Goal: Communication & Community: Answer question/provide support

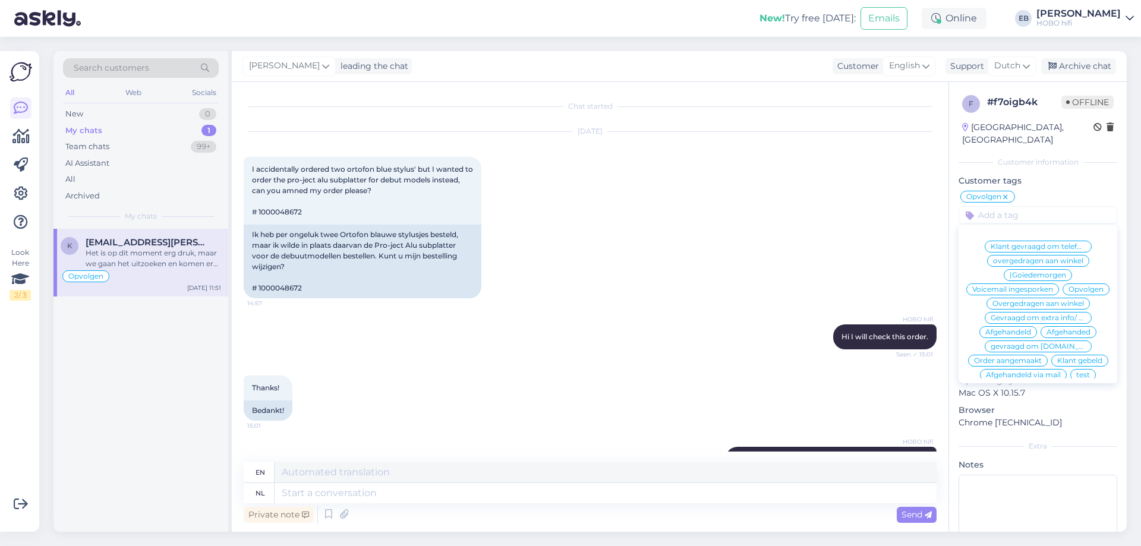
scroll to position [68, 0]
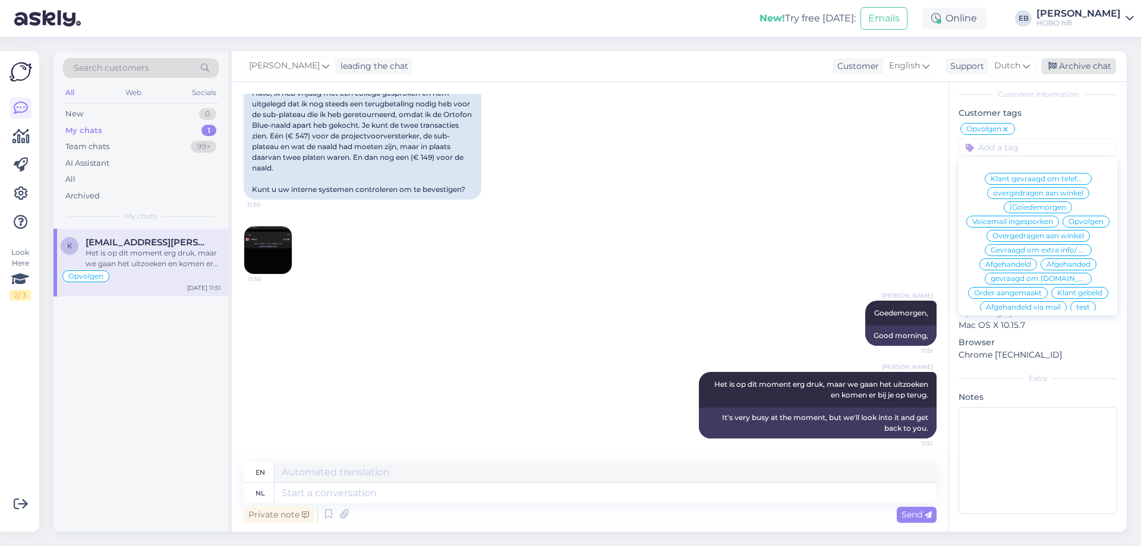
click at [1092, 64] on div "Archive chat" at bounding box center [1078, 66] width 75 height 16
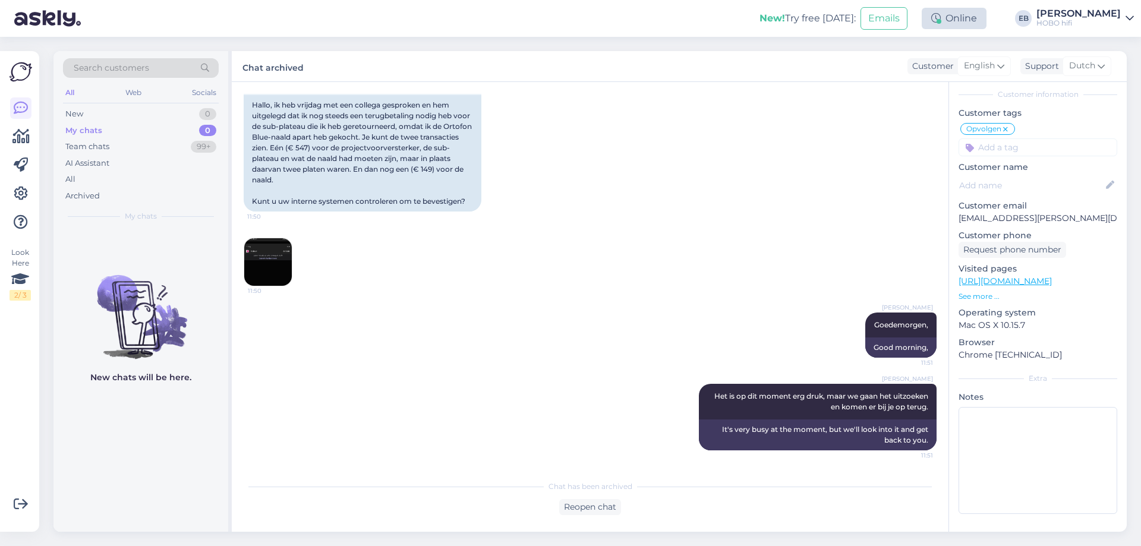
click at [942, 23] on div at bounding box center [939, 21] width 5 height 5
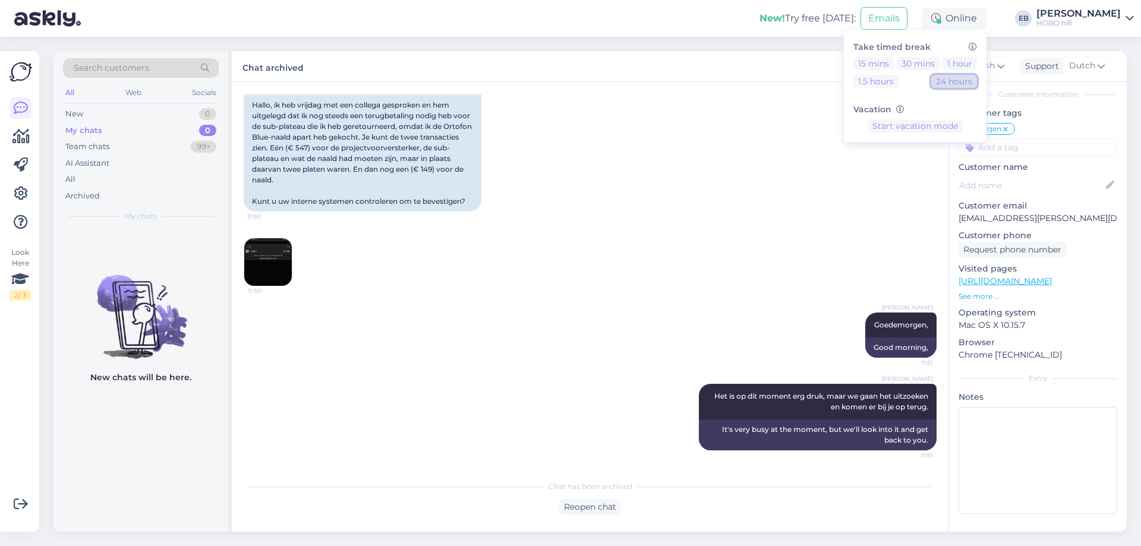
click at [977, 77] on button "24 hours" at bounding box center [954, 81] width 46 height 13
click at [801, 118] on div "[DATE] Hi there, I spoke with a colleague [DATE] and explained to him that, no …" at bounding box center [590, 128] width 693 height 342
click at [156, 117] on div "New 1" at bounding box center [141, 114] width 156 height 17
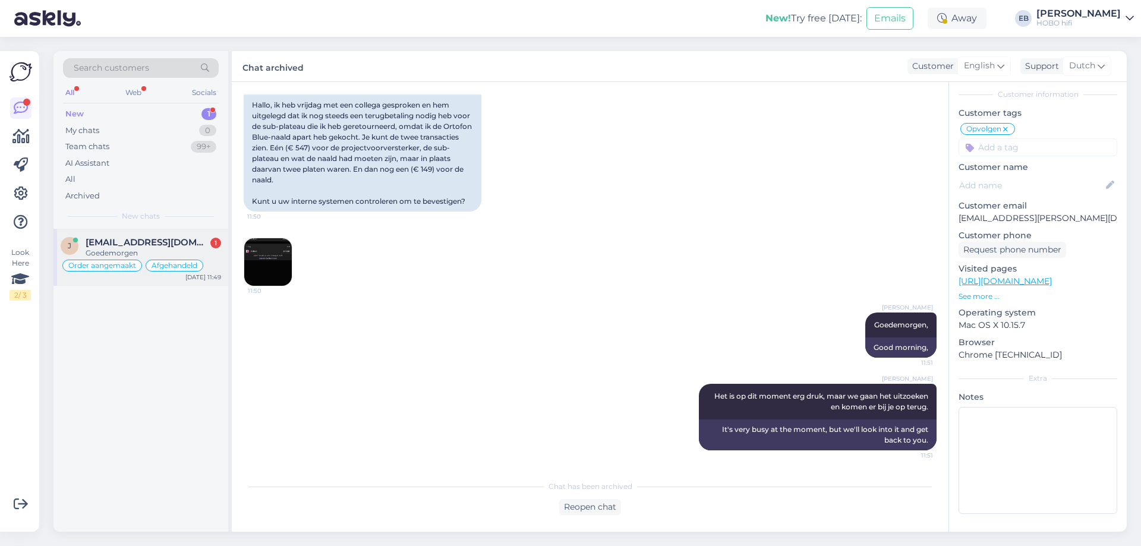
click at [160, 245] on span "[EMAIL_ADDRESS][DOMAIN_NAME]" at bounding box center [148, 242] width 124 height 11
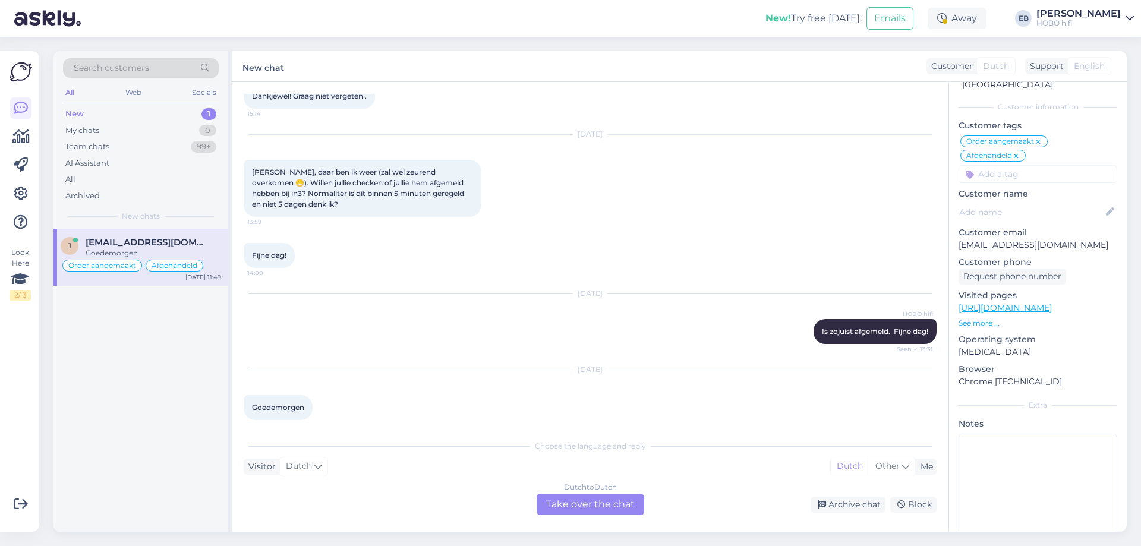
scroll to position [5613, 0]
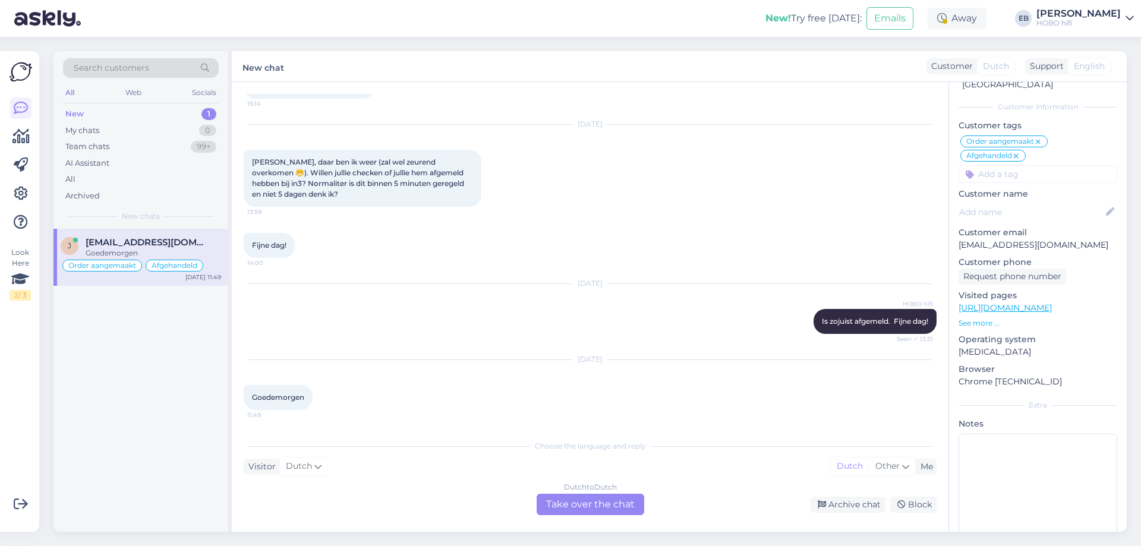
click at [568, 513] on div "Dutch to Dutch Take over the chat" at bounding box center [591, 504] width 108 height 21
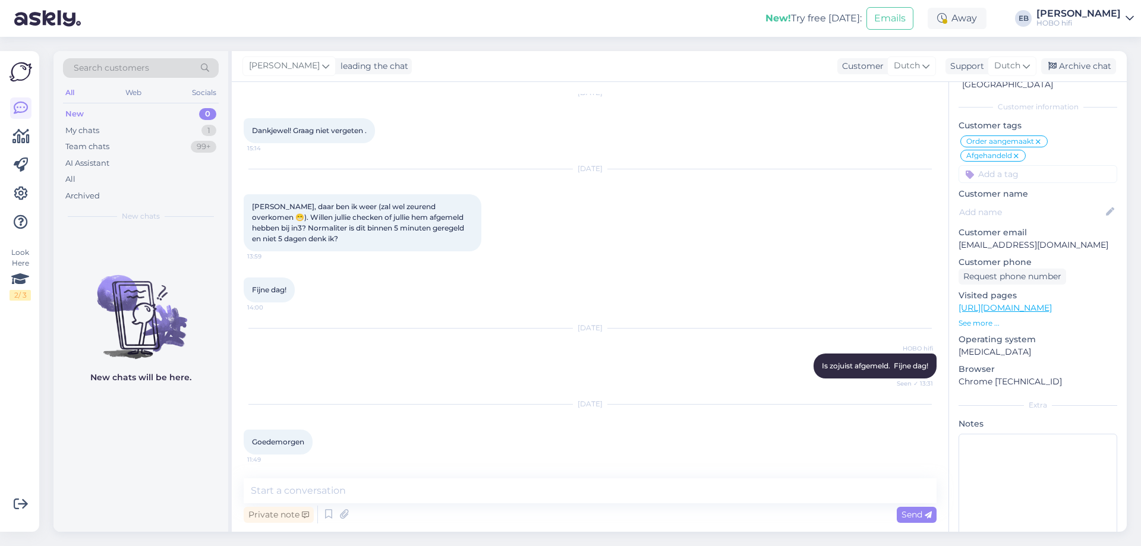
scroll to position [5569, 0]
click at [380, 497] on textarea at bounding box center [590, 490] width 693 height 25
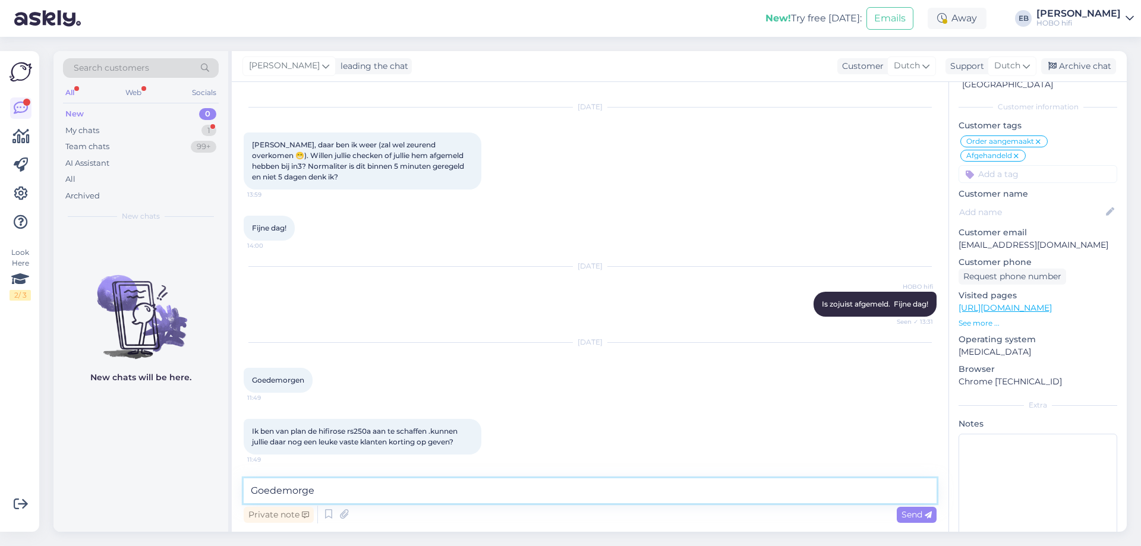
type textarea "Goedemorgen"
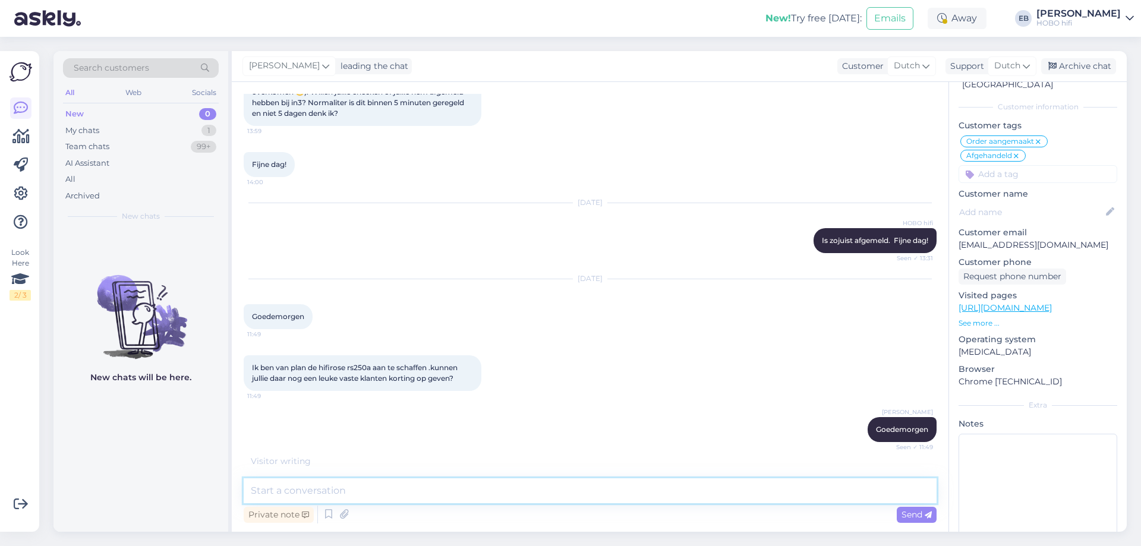
click at [379, 488] on textarea at bounding box center [590, 490] width 693 height 25
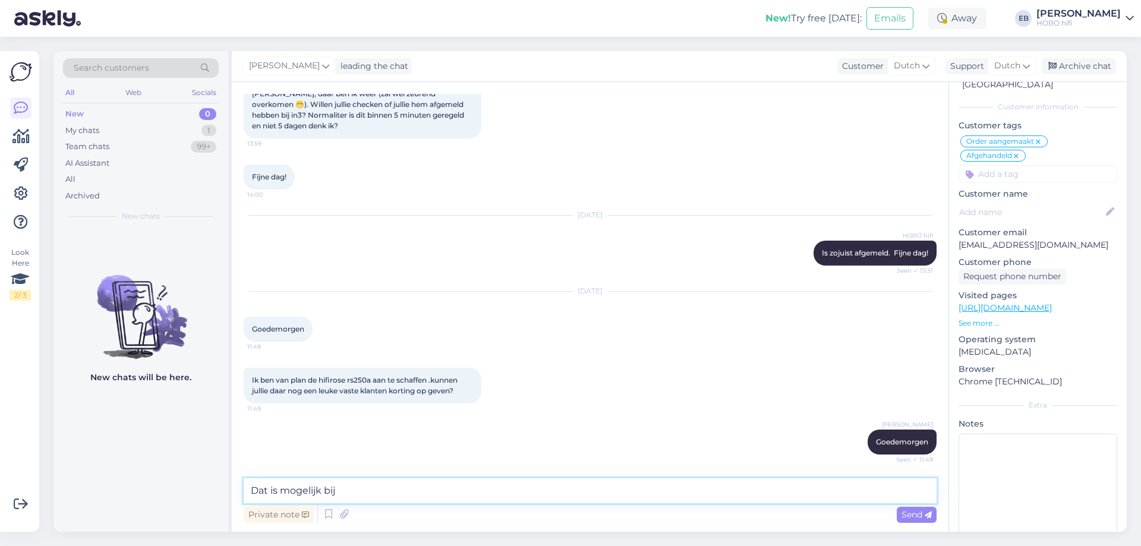
scroll to position [5744, 0]
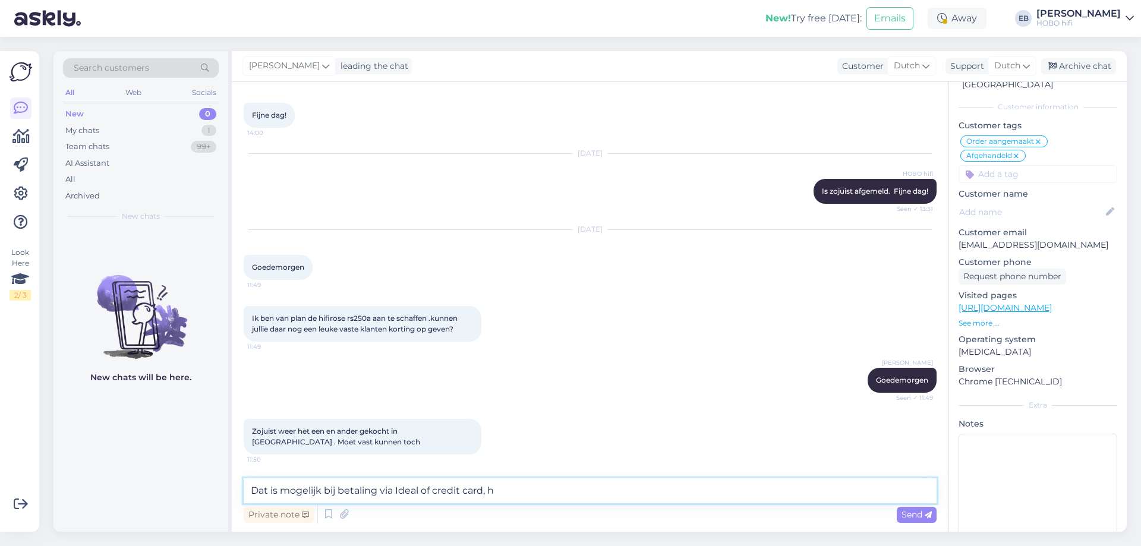
type textarea "Dat is mogelijk bij betaling via Ideal of credit card,"
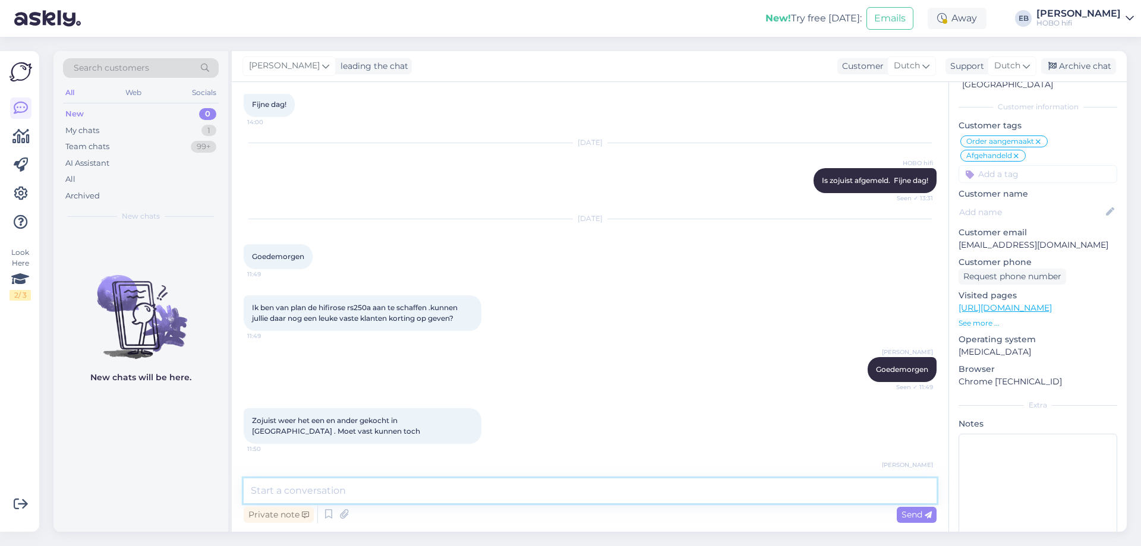
scroll to position [5795, 0]
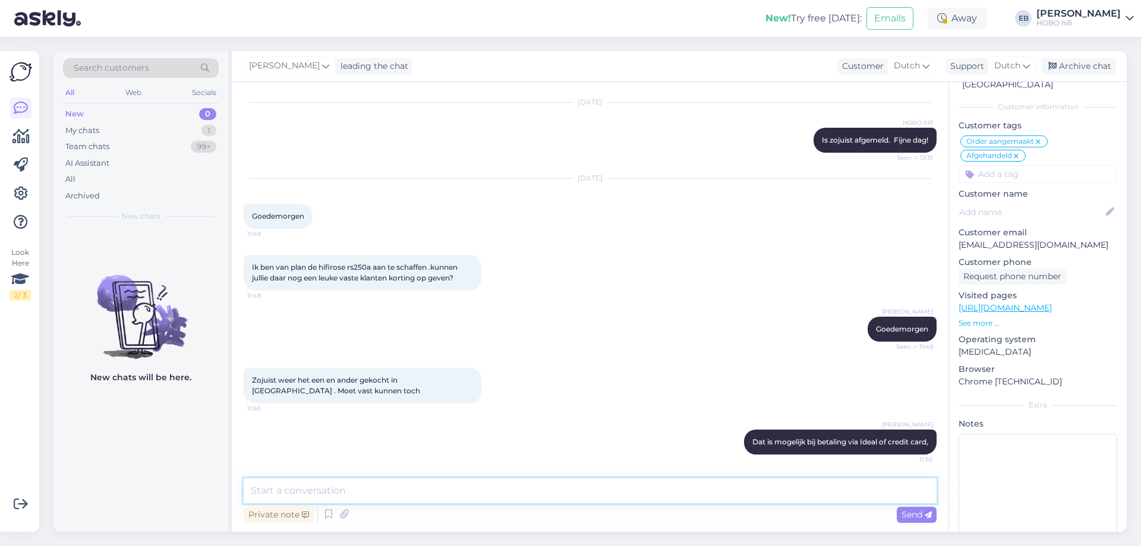
type textarea "\"
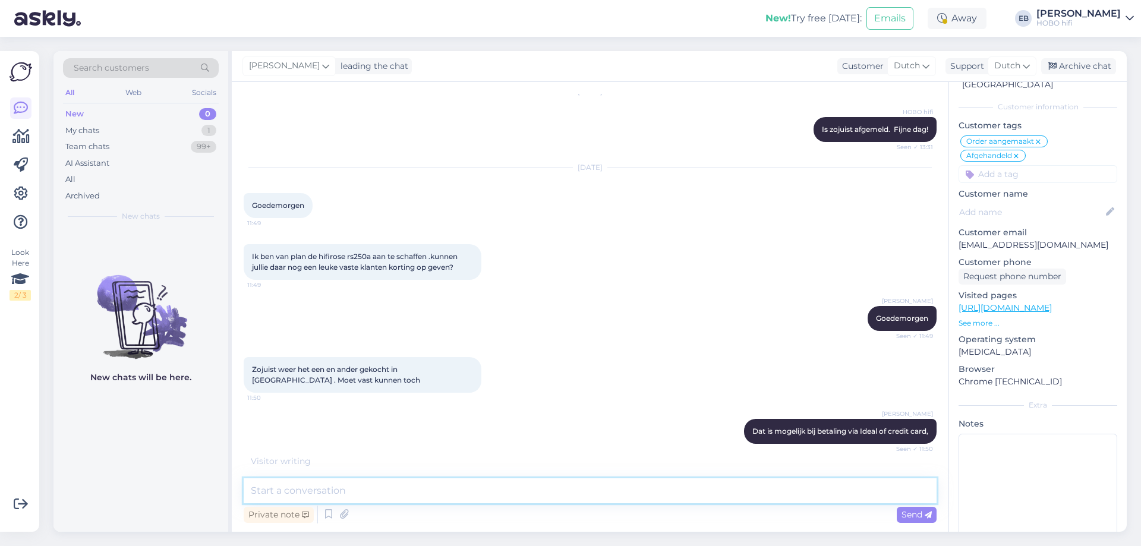
click at [338, 486] on textarea at bounding box center [590, 490] width 693 height 25
type textarea "ZAL IK JE EVEN BELLEN?"
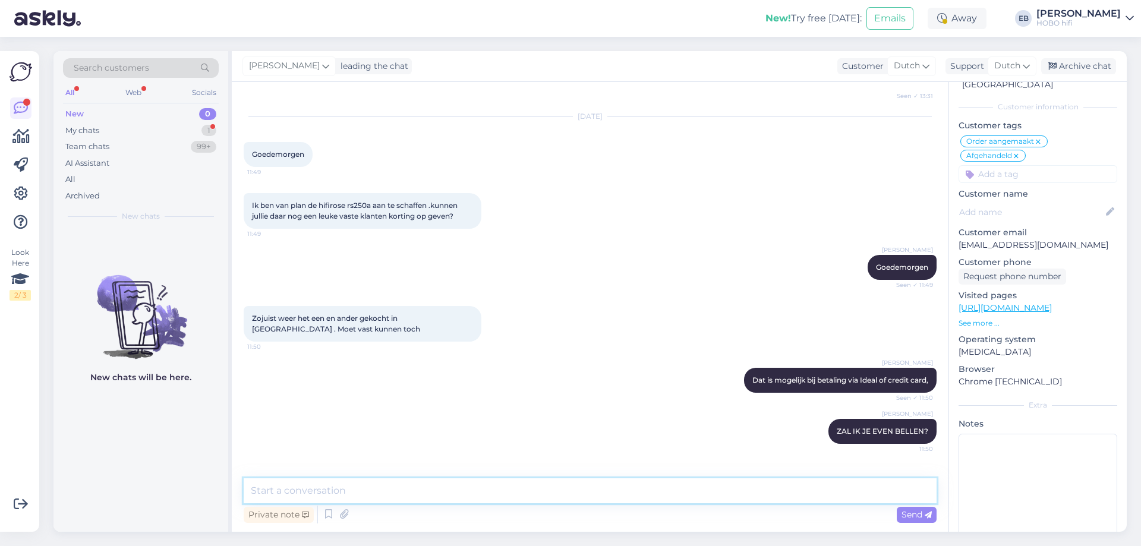
scroll to position [5897, 0]
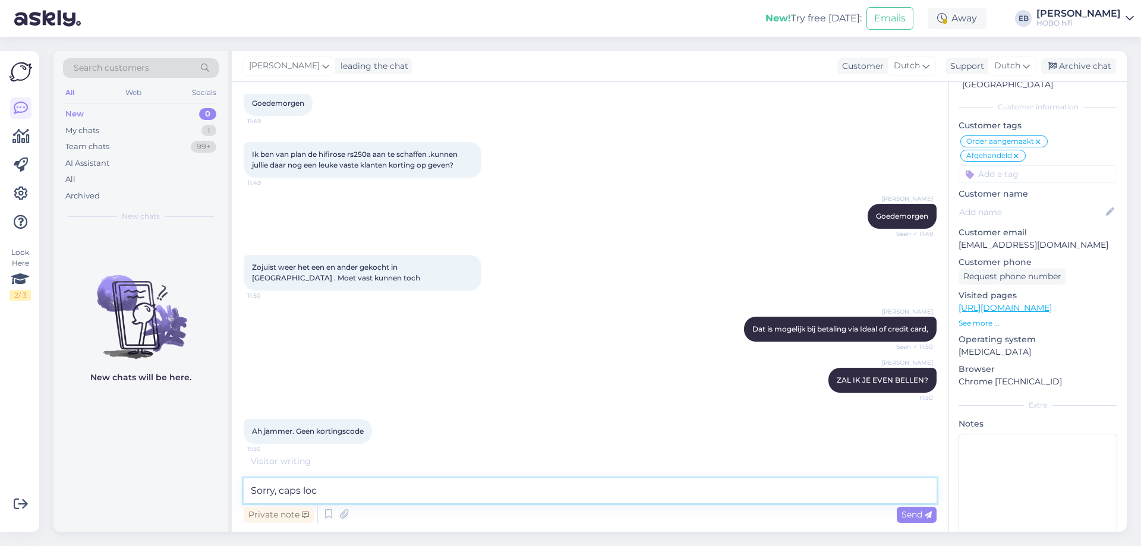
type textarea "Sorry, caps lock"
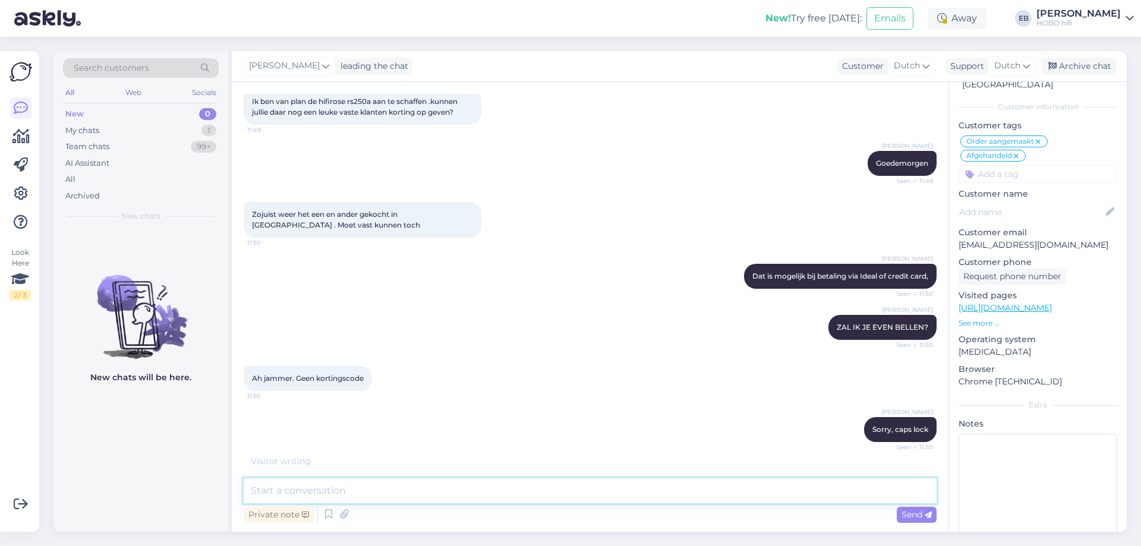
scroll to position [6010, 0]
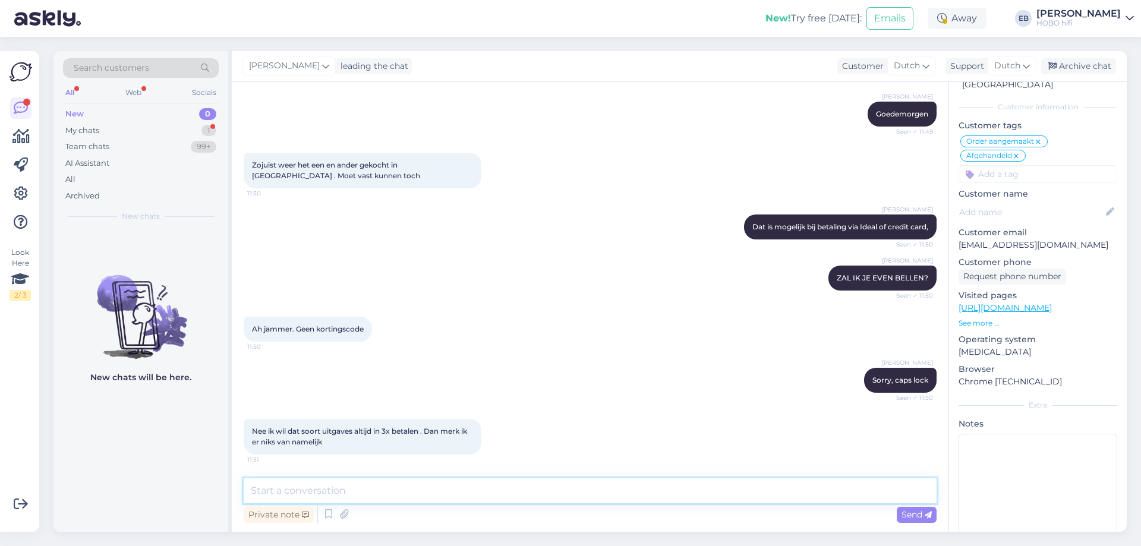
click at [349, 495] on textarea at bounding box center [590, 490] width 693 height 25
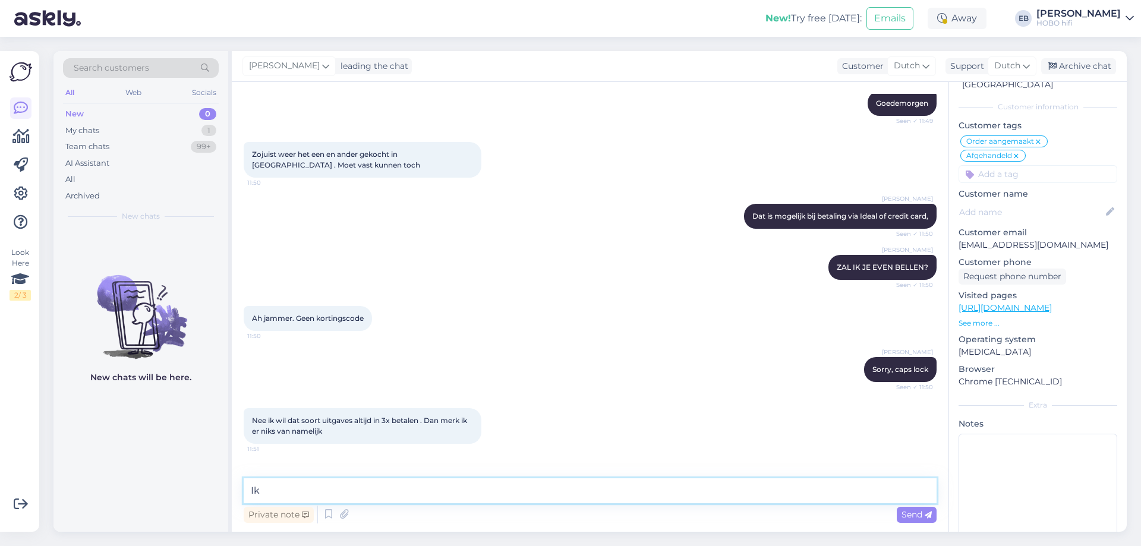
scroll to position [6061, 0]
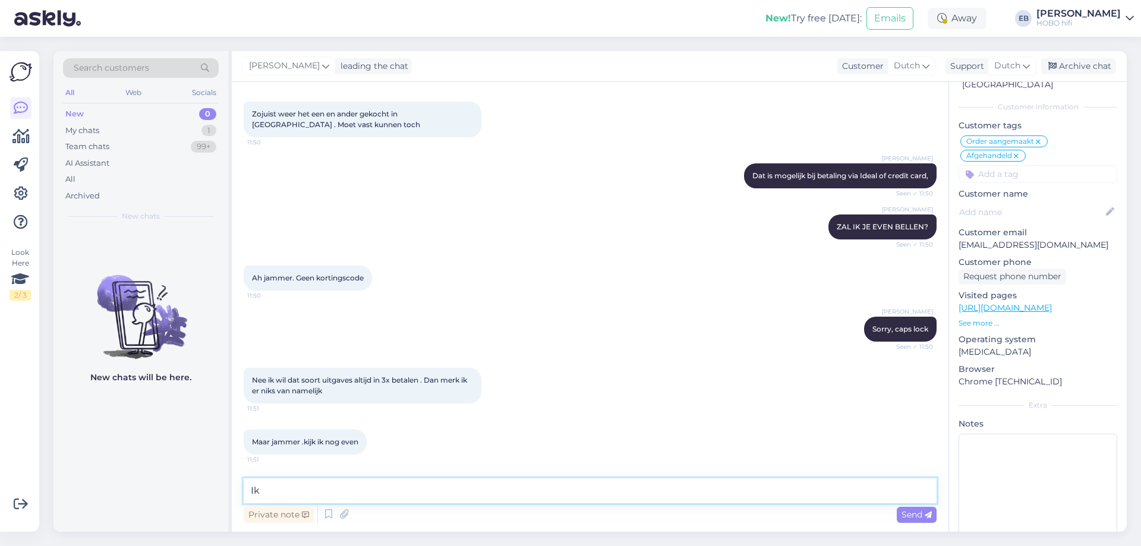
type textarea "I"
click at [323, 490] on textarea at bounding box center [590, 490] width 693 height 25
type textarea "rs250a"
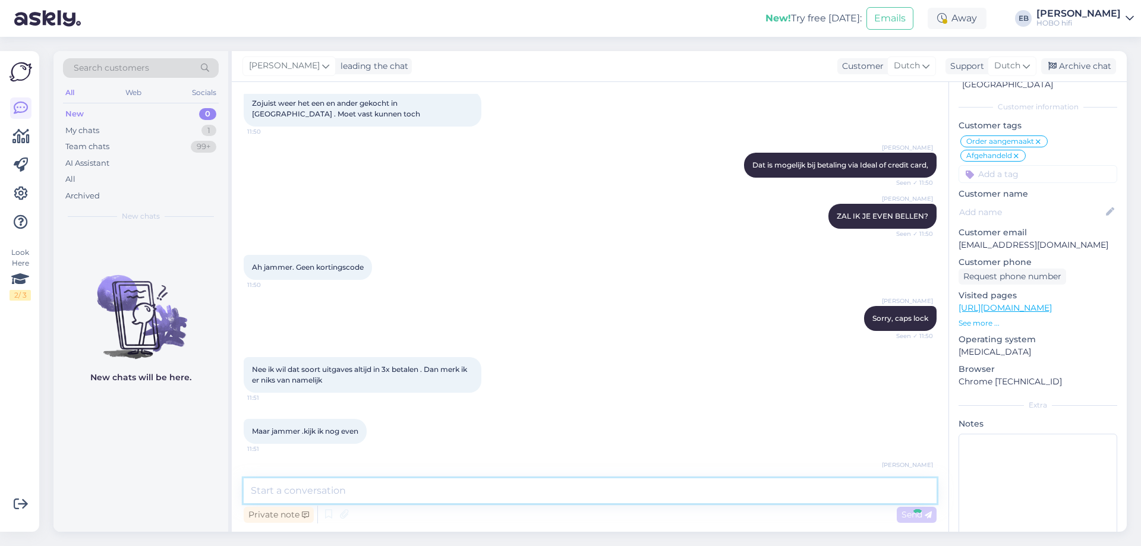
scroll to position [6112, 0]
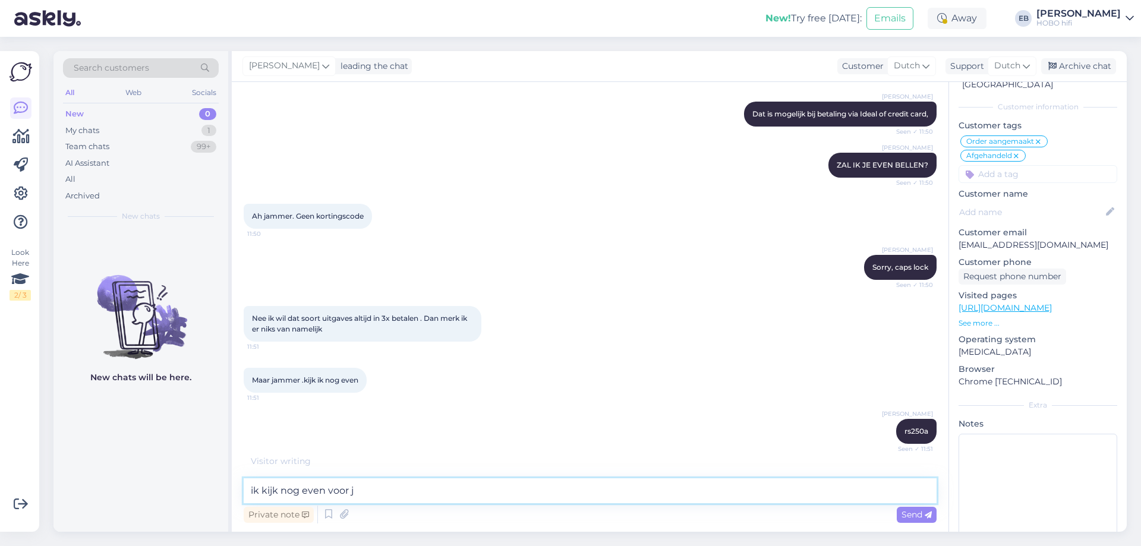
type textarea "ik kijk nog even voor je"
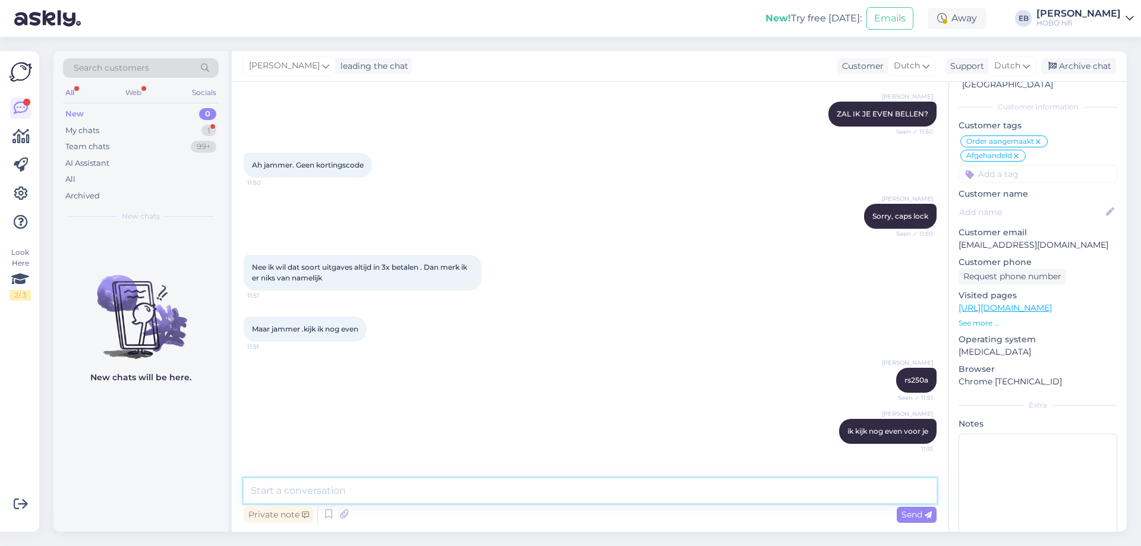
scroll to position [6214, 0]
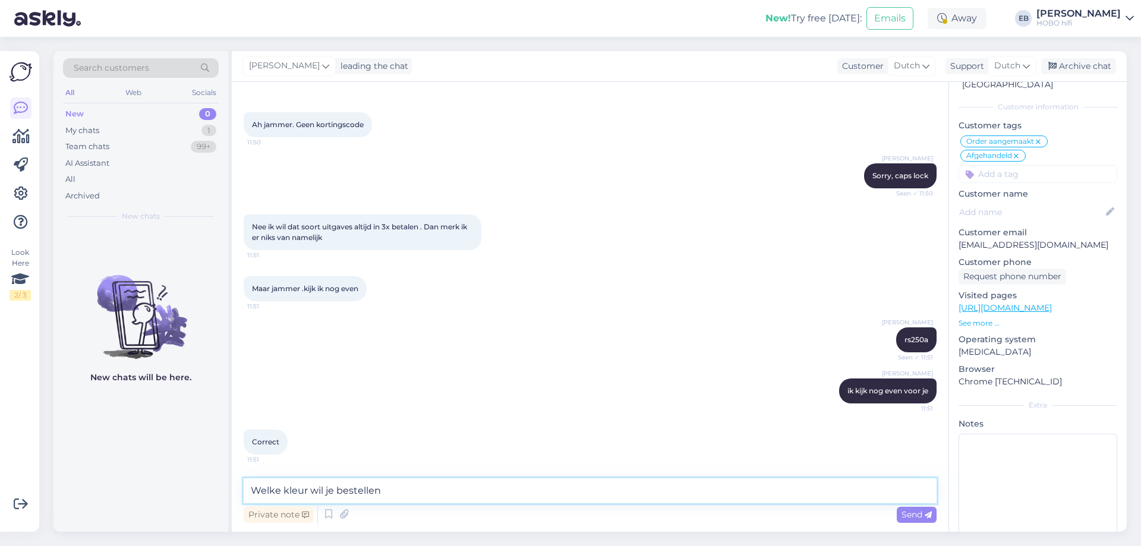
type textarea "Welke kleur wil je bestellen?"
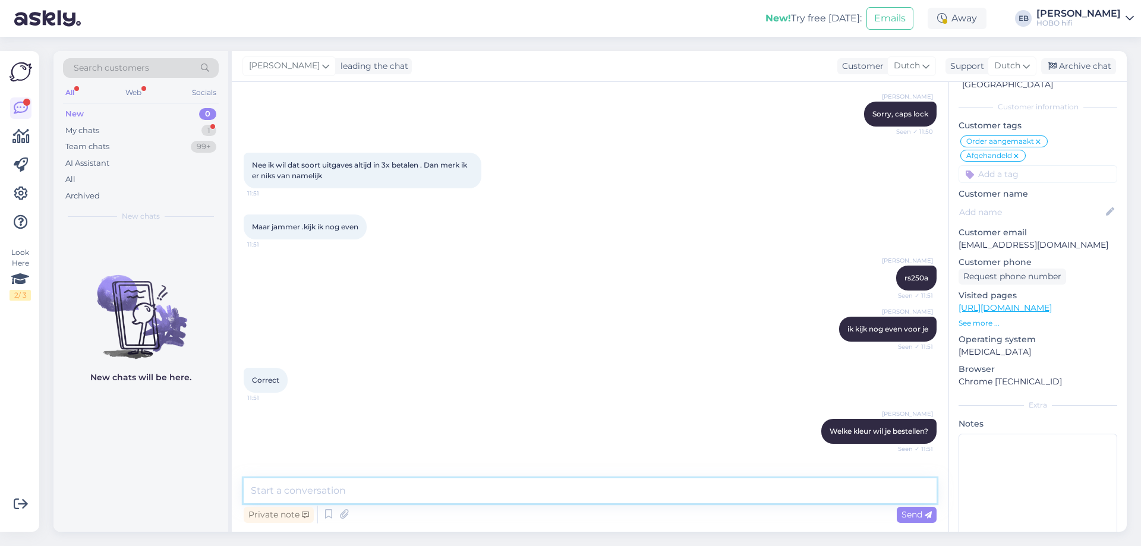
scroll to position [6317, 0]
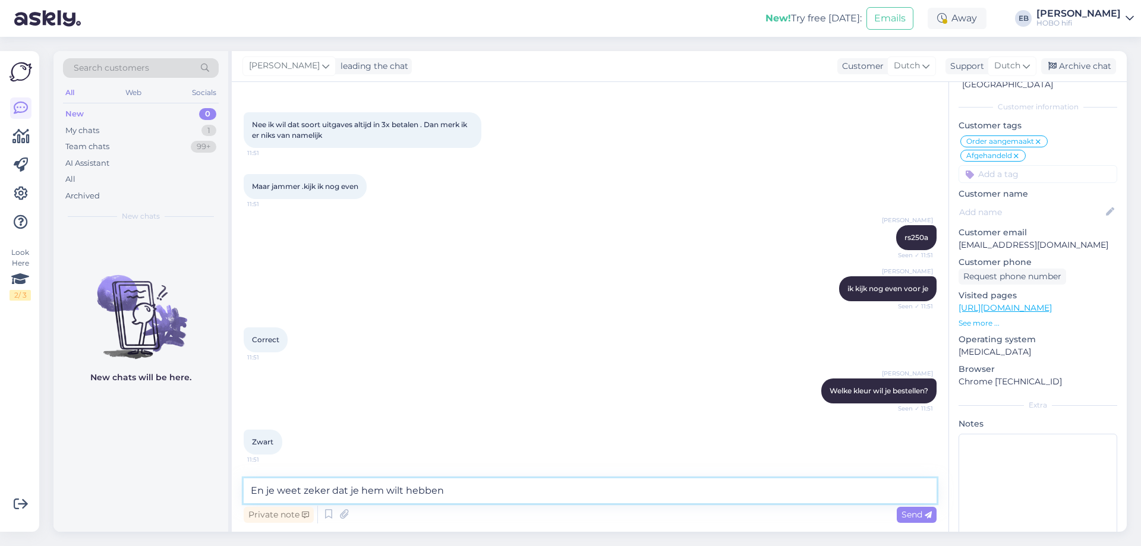
type textarea "En je weet zeker dat je hem wilt hebben?"
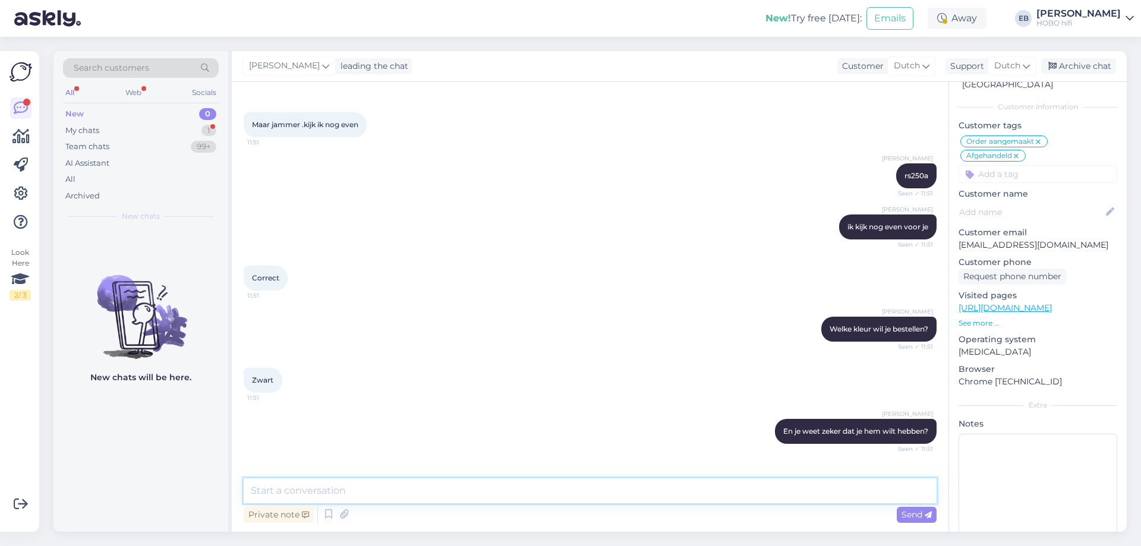
scroll to position [6419, 0]
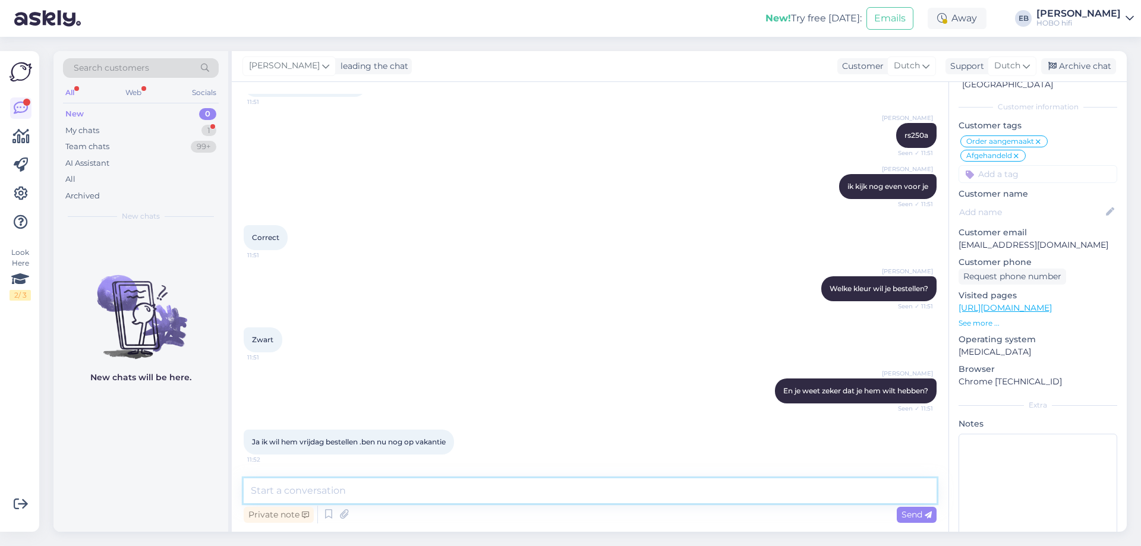
click at [365, 492] on textarea at bounding box center [590, 490] width 693 height 25
type textarea "Bel me vrijdag even, dan help ik je telefonisch aan een prijs :-)"
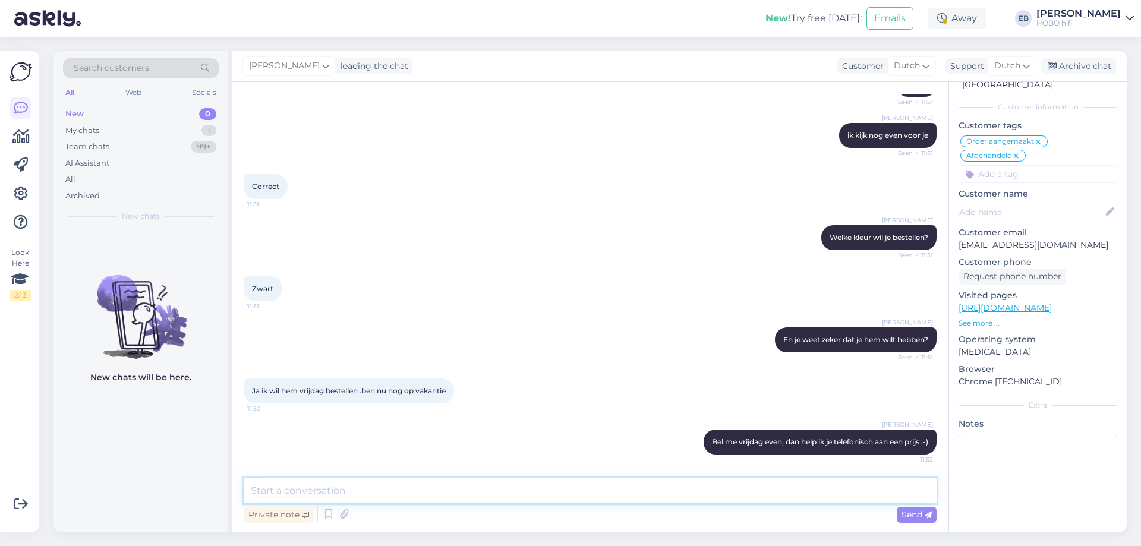
click at [275, 491] on textarea at bounding box center [590, 490] width 693 height 25
type textarea "0345-588068"
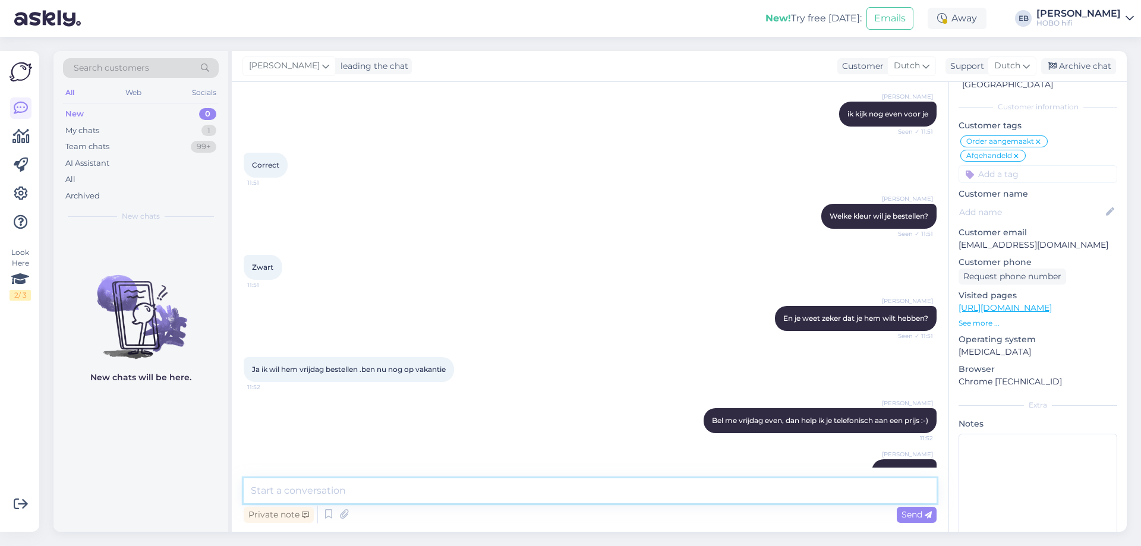
scroll to position [6532, 0]
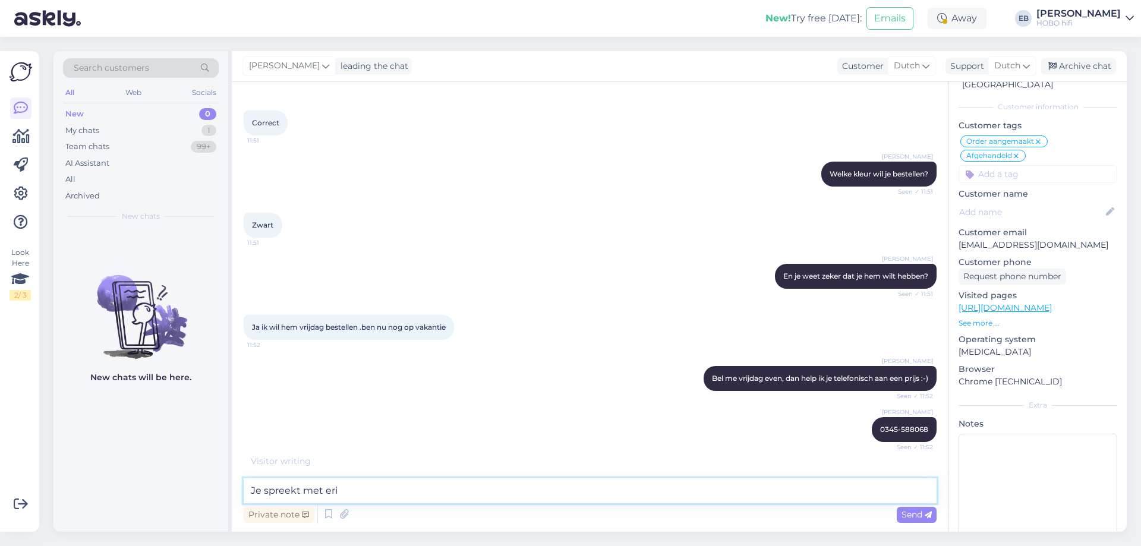
type textarea "Je spreekt met [PERSON_NAME]"
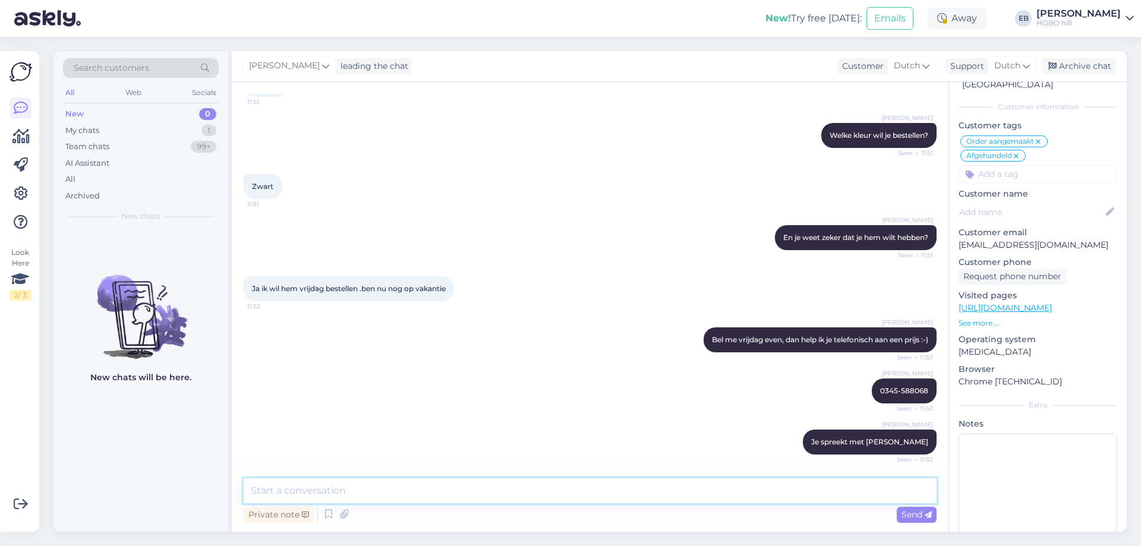
scroll to position [6634, 0]
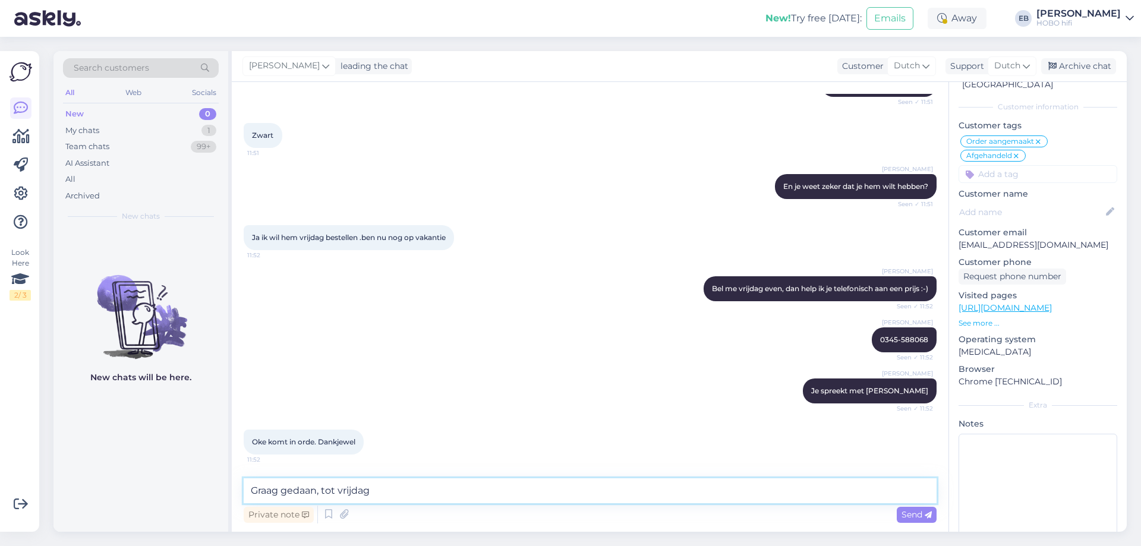
type textarea "Graag gedaan, tot vrijdag!"
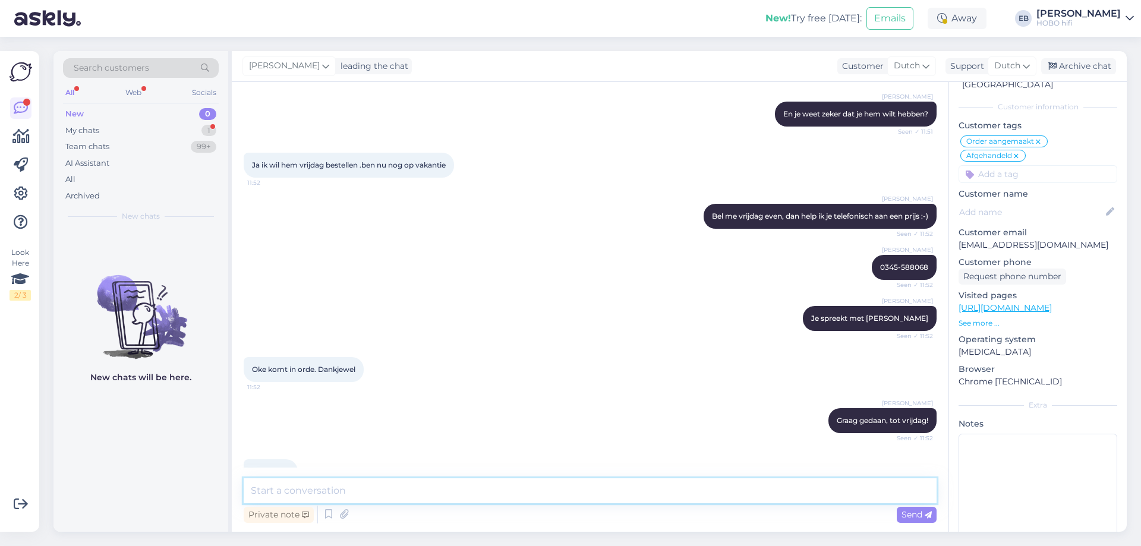
scroll to position [6736, 0]
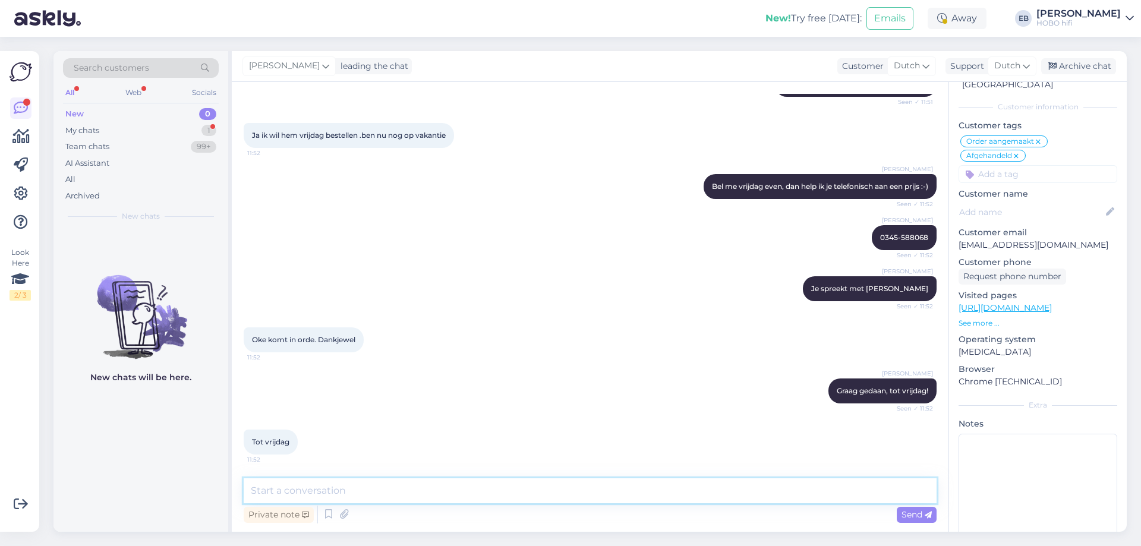
click at [300, 480] on textarea at bounding box center [590, 490] width 693 height 25
click at [1094, 66] on div "Archive chat" at bounding box center [1078, 66] width 75 height 16
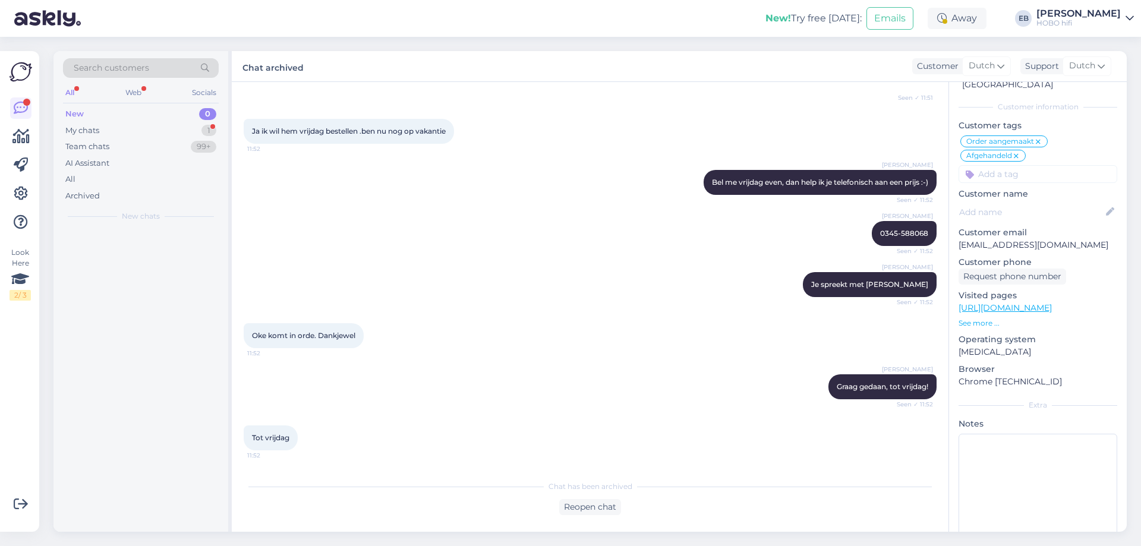
scroll to position [6740, 0]
click at [162, 262] on div "Ik denk aan een rotel s14 maar ik twijfel ook nog aan [PERSON_NAME] h120 zit er…" at bounding box center [154, 258] width 136 height 21
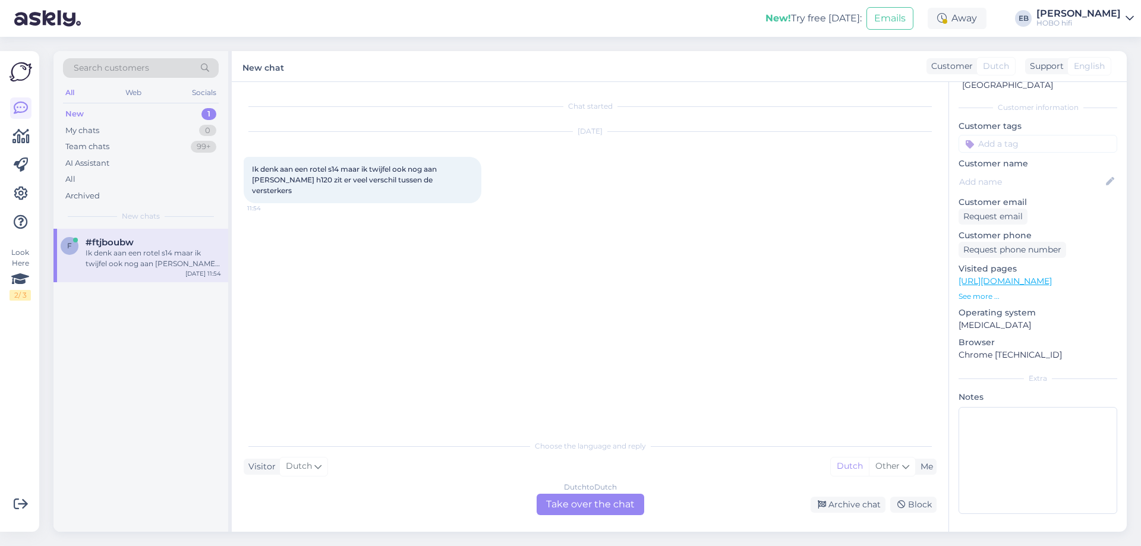
scroll to position [42, 0]
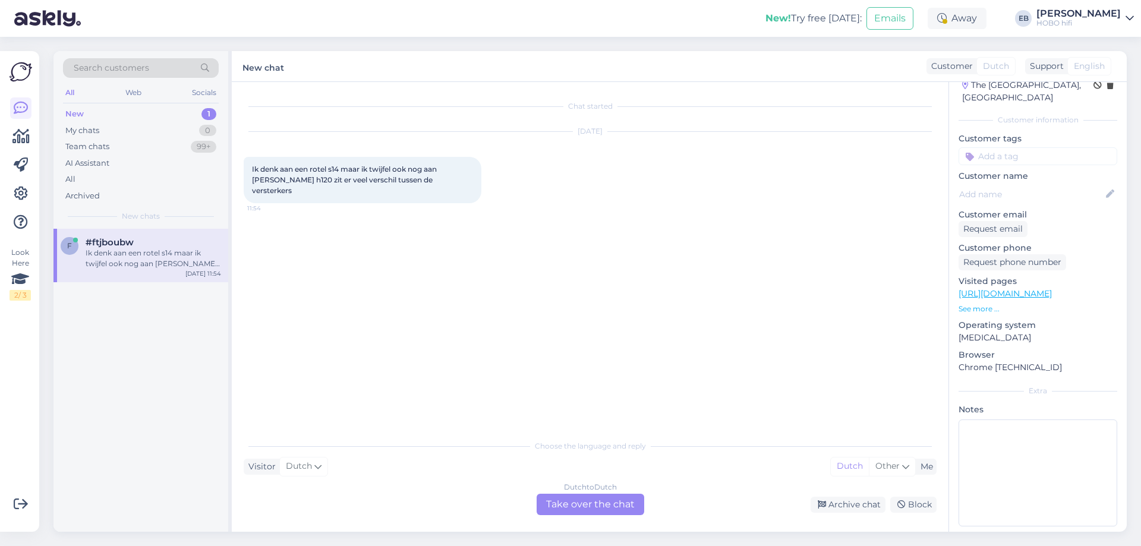
click at [561, 506] on div "Dutch to Dutch Take over the chat" at bounding box center [591, 504] width 108 height 21
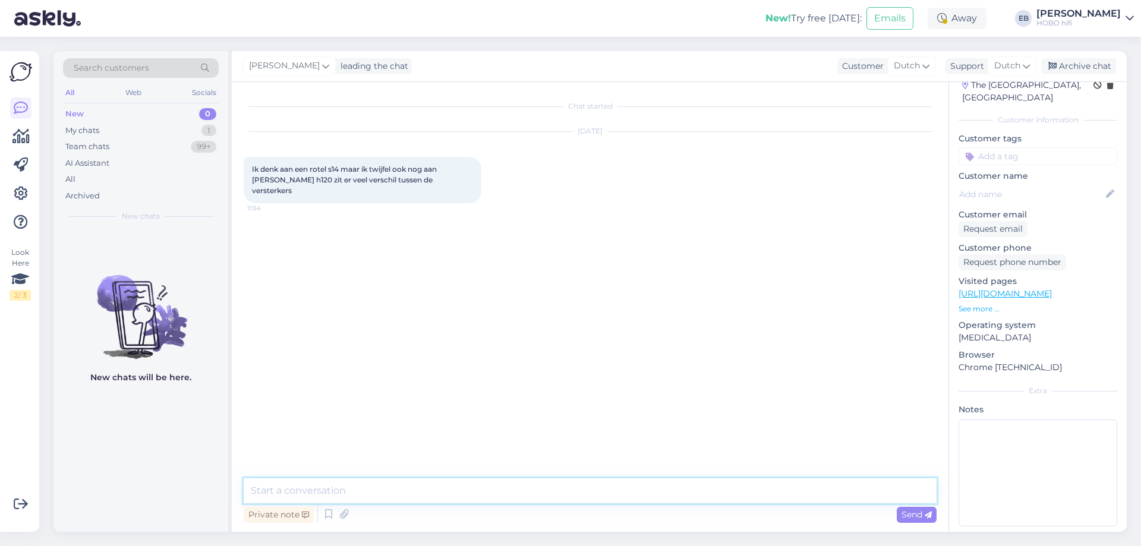
click at [401, 497] on textarea at bounding box center [590, 490] width 693 height 25
type textarea "Ik kom zo bij je, een ogenblik aub"
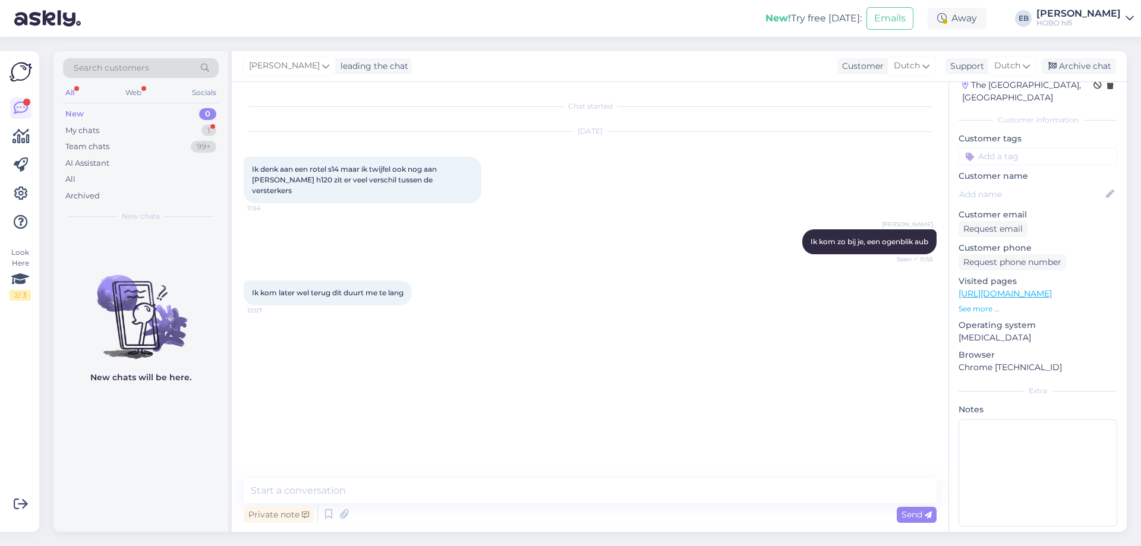
click at [332, 175] on div "Ik denk aan een rotel s14 maar ik twijfel ook nog aan [PERSON_NAME] h120 zit er…" at bounding box center [363, 180] width 238 height 46
click at [389, 494] on textarea at bounding box center [590, 490] width 693 height 25
click at [406, 488] on textarea at bounding box center [590, 490] width 693 height 25
type textarea "Daar ben ik weer"
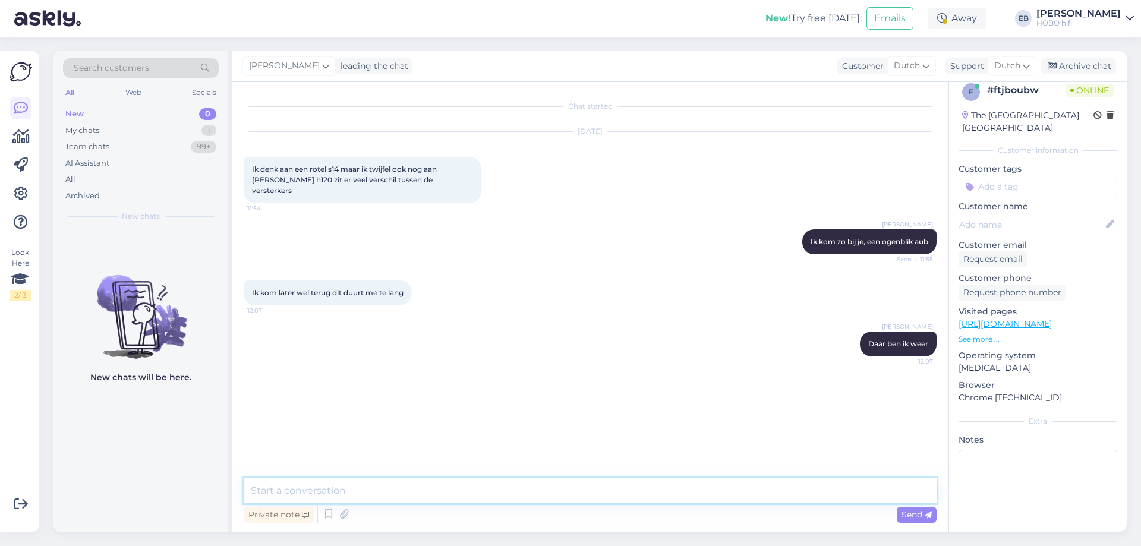
scroll to position [0, 0]
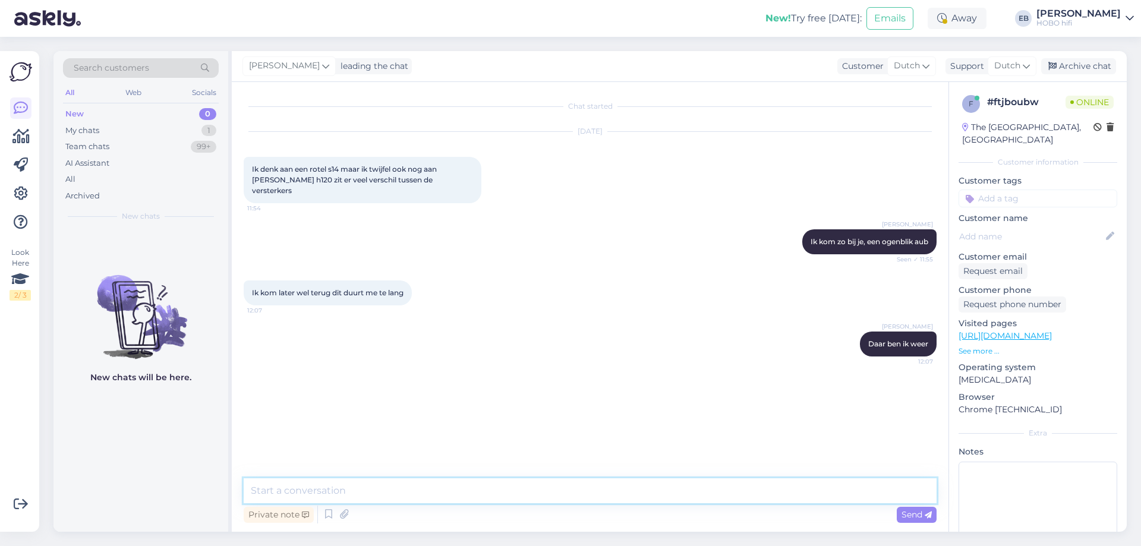
click at [424, 495] on textarea at bounding box center [590, 490] width 693 height 25
type textarea "[PERSON_NAME] je er nog?"
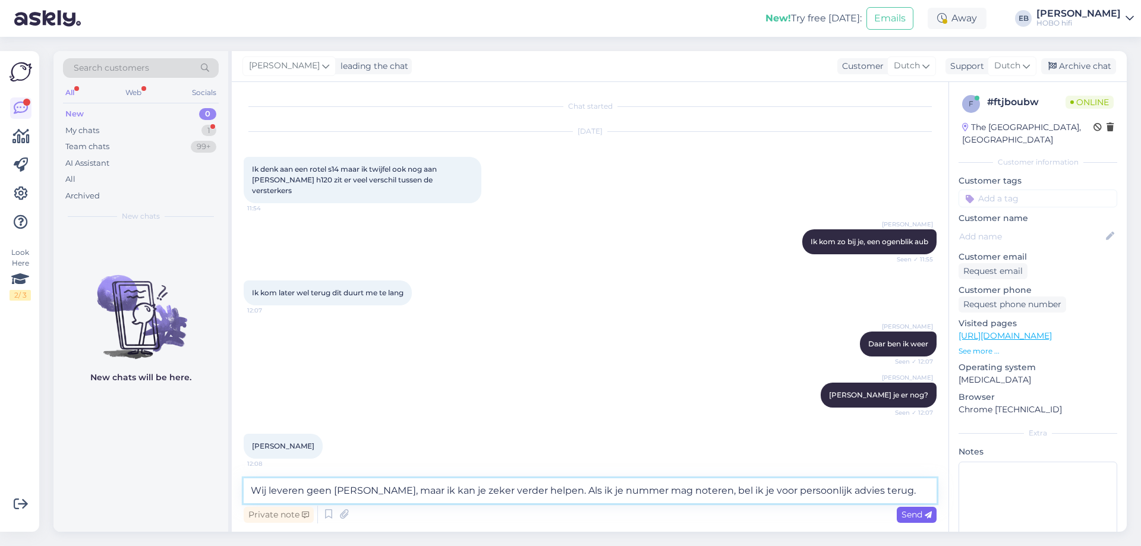
type textarea "Wij leveren geen [PERSON_NAME], maar ik kan je zeker verder helpen. Als ik je n…"
click at [924, 516] on span "Send" at bounding box center [917, 514] width 30 height 11
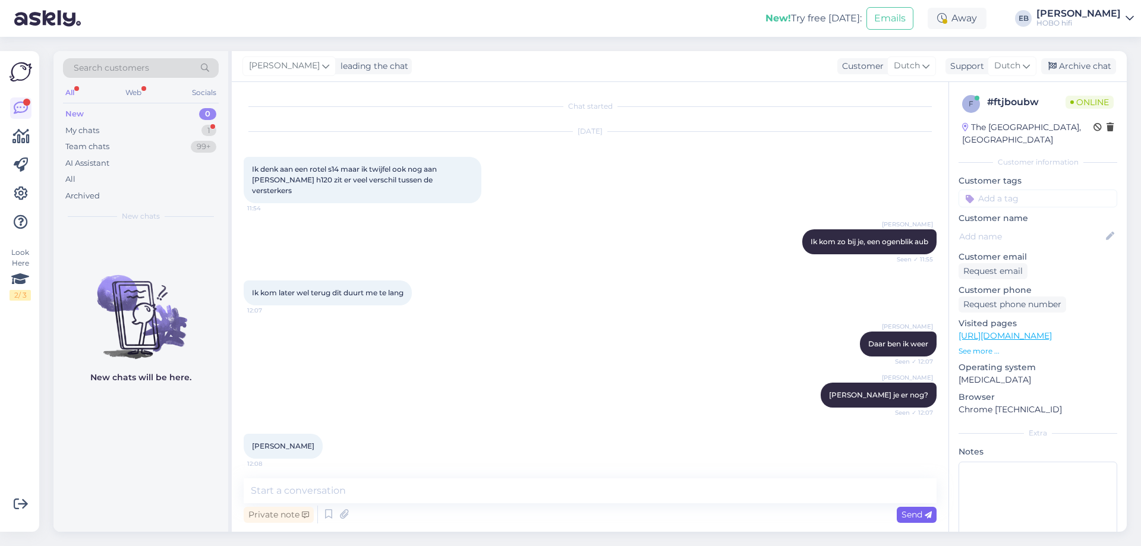
scroll to position [66, 0]
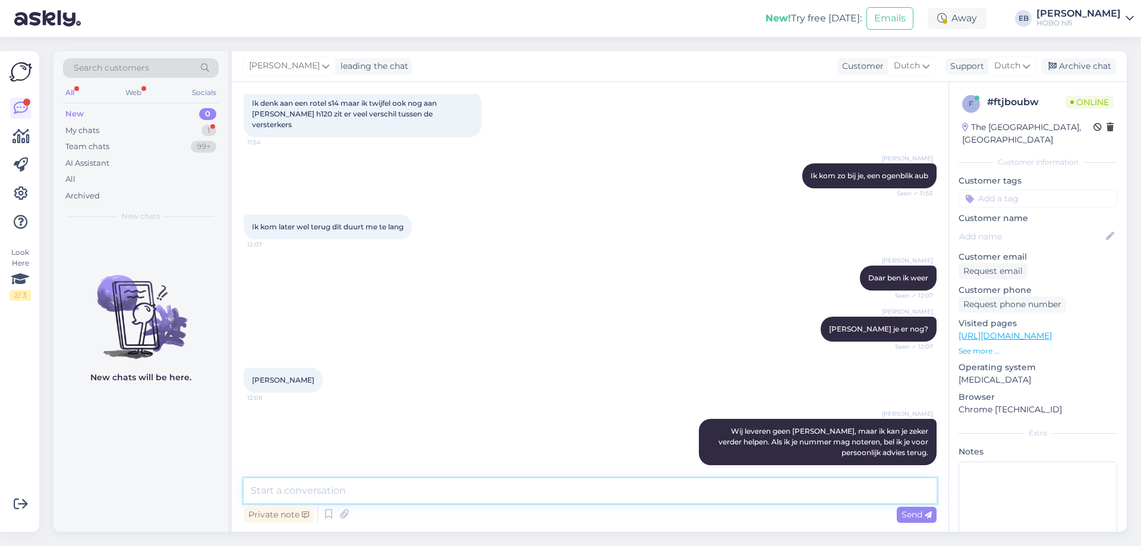
click at [291, 498] on textarea at bounding box center [590, 490] width 693 height 25
type textarea "[PERSON_NAME] zoek ik de specs van de [PERSON_NAME] erbij :-)"
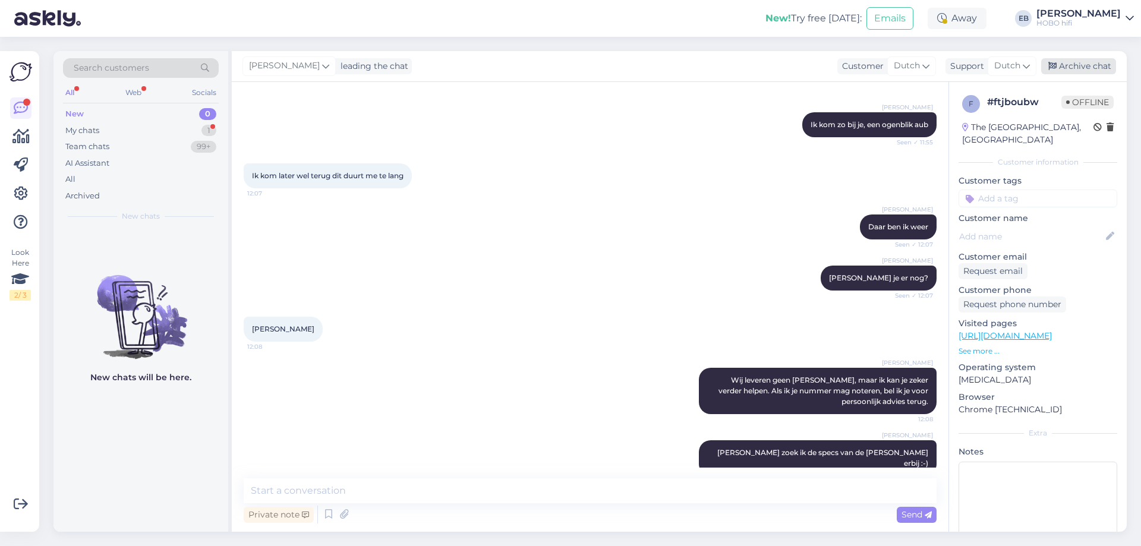
click at [1091, 73] on div "Archive chat" at bounding box center [1078, 66] width 75 height 16
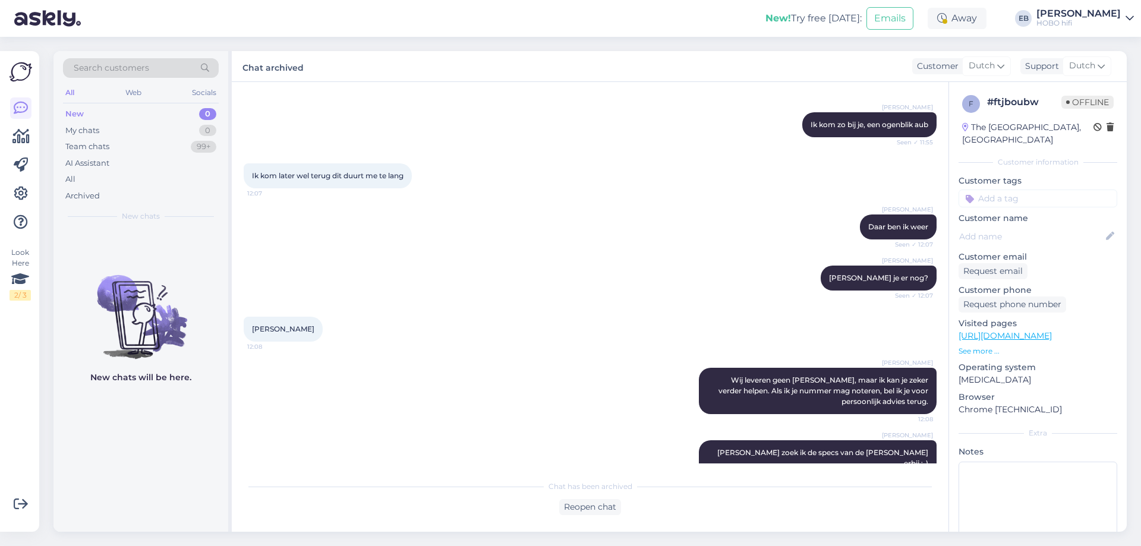
click at [697, 285] on div "[PERSON_NAME] je er nog? Seen ✓ 12:07" at bounding box center [590, 278] width 693 height 51
click at [636, 210] on div "[PERSON_NAME] Daar ben ik weer Seen ✓ 12:07" at bounding box center [590, 226] width 693 height 51
click at [674, 207] on div "[PERSON_NAME] Daar ben ik weer Seen ✓ 12:07" at bounding box center [590, 226] width 693 height 51
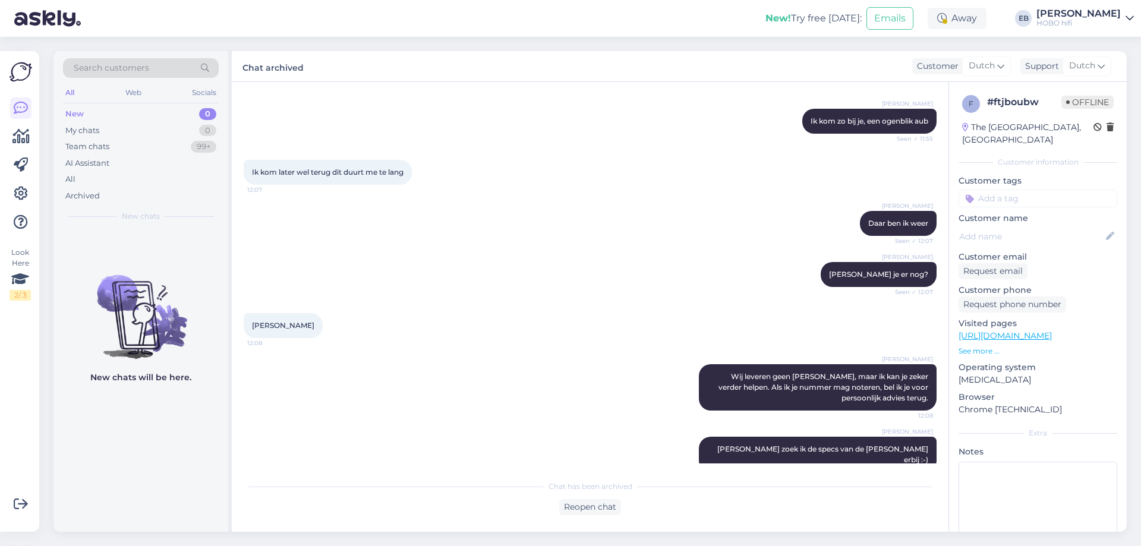
scroll to position [121, 0]
